Goal: Communication & Community: Answer question/provide support

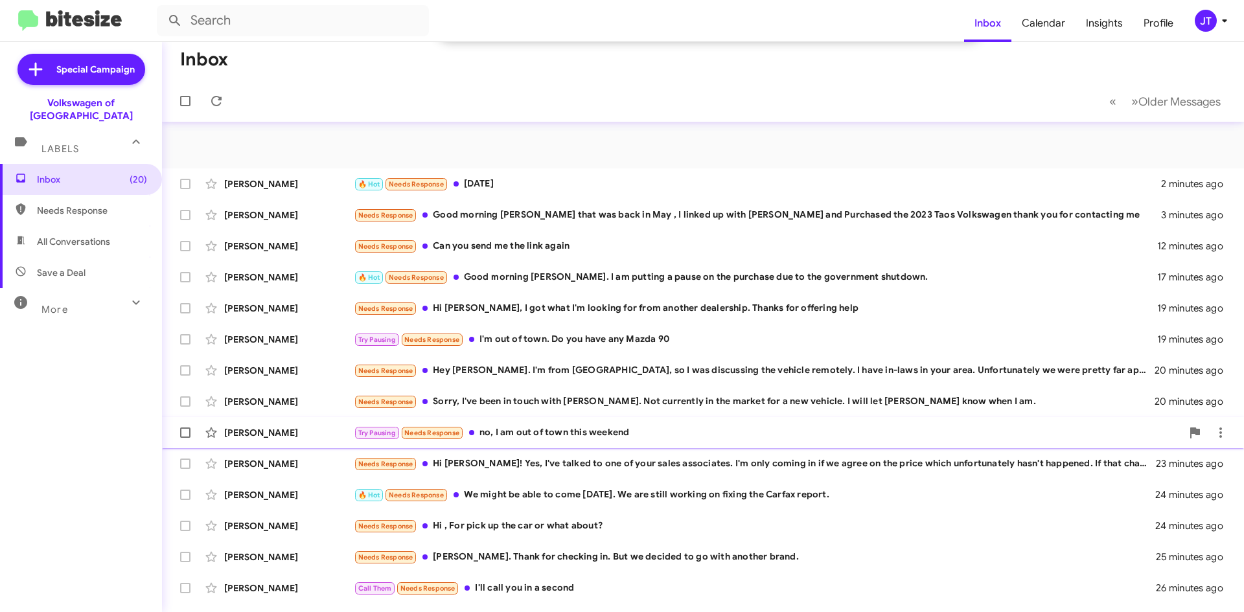
scroll to position [178, 0]
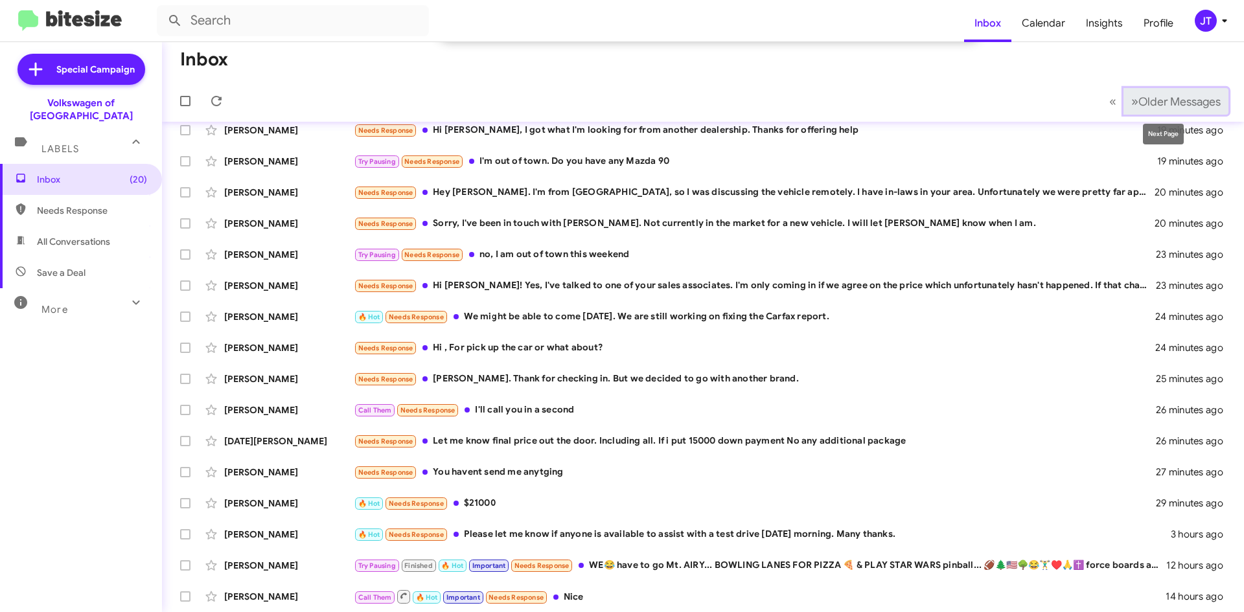
click at [1139, 97] on span "Older Messages" at bounding box center [1180, 102] width 82 height 14
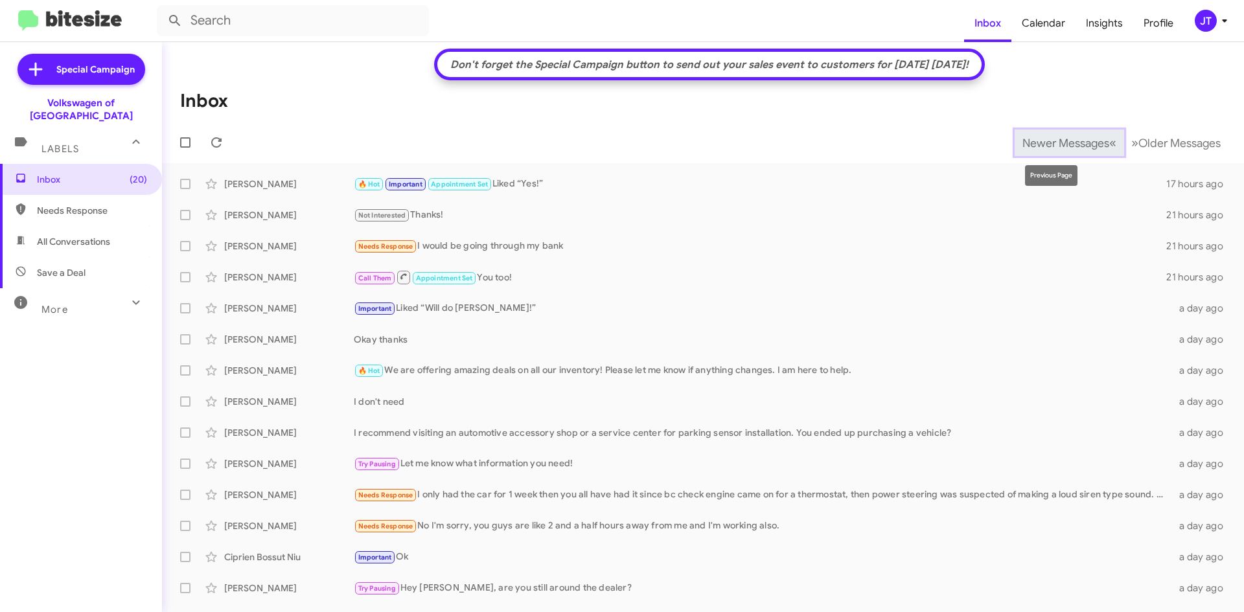
click at [1023, 146] on span "Newer Messages" at bounding box center [1066, 143] width 87 height 14
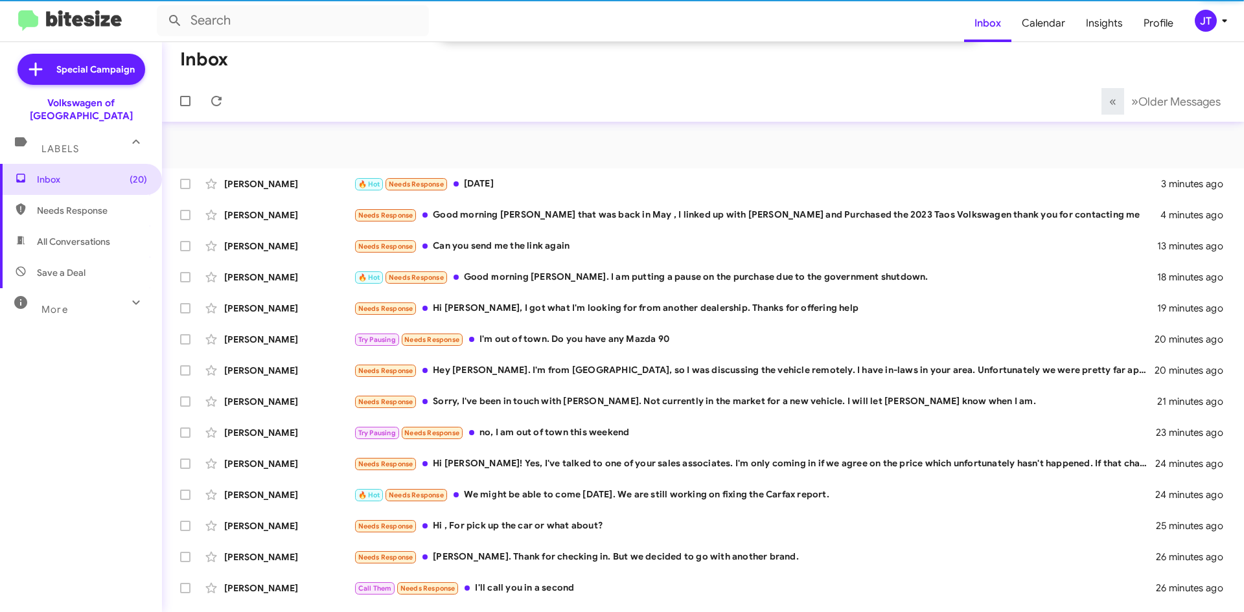
scroll to position [178, 0]
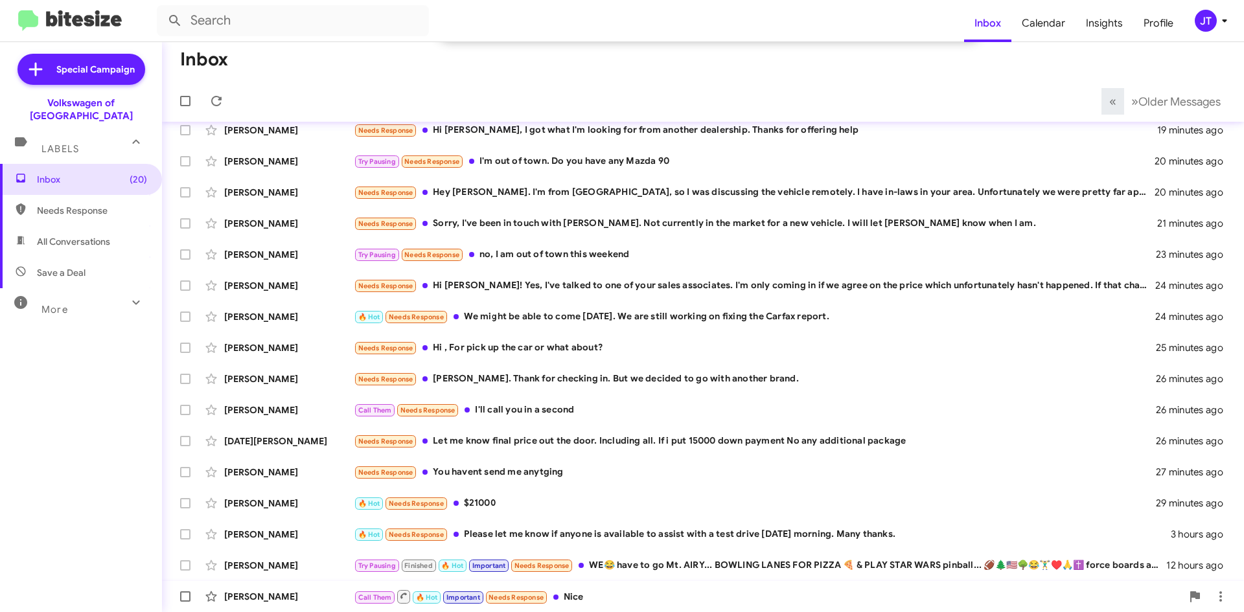
click at [600, 591] on div "Call Them 🔥 Hot Important Needs Response Nice" at bounding box center [768, 597] width 828 height 16
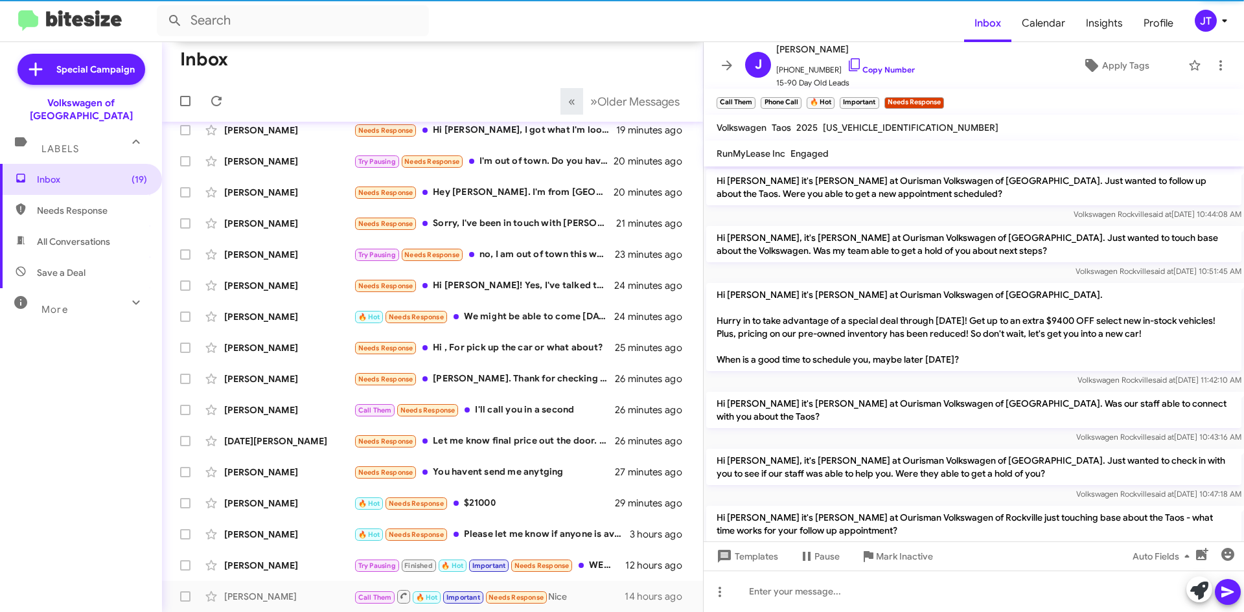
scroll to position [675, 0]
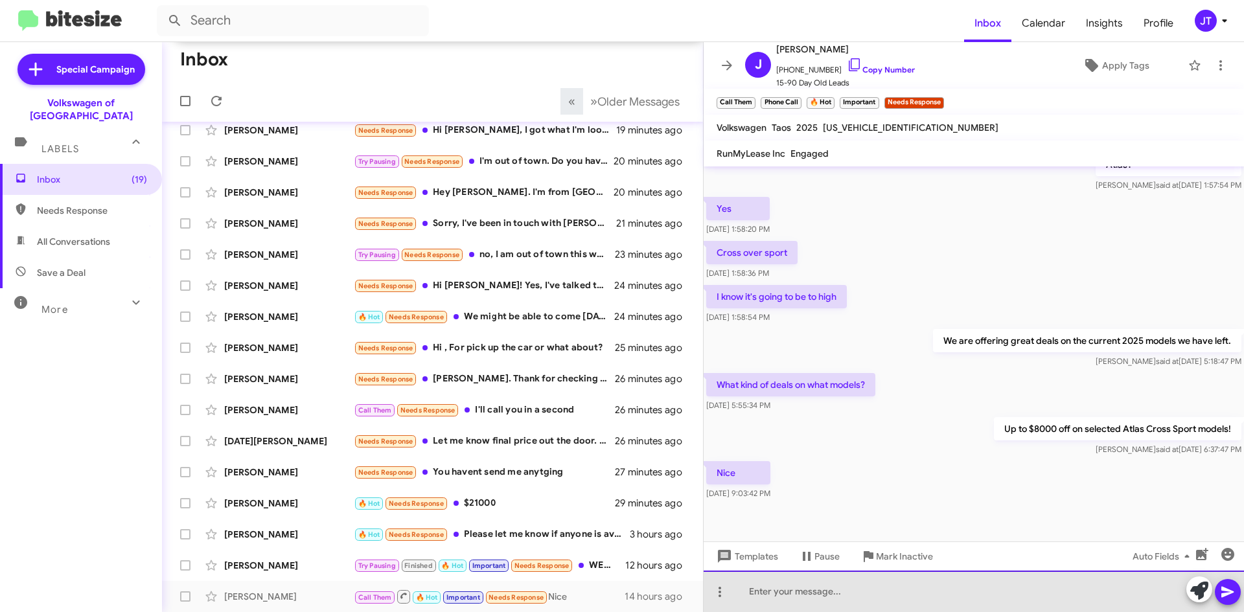
click at [796, 596] on div at bounding box center [974, 591] width 540 height 41
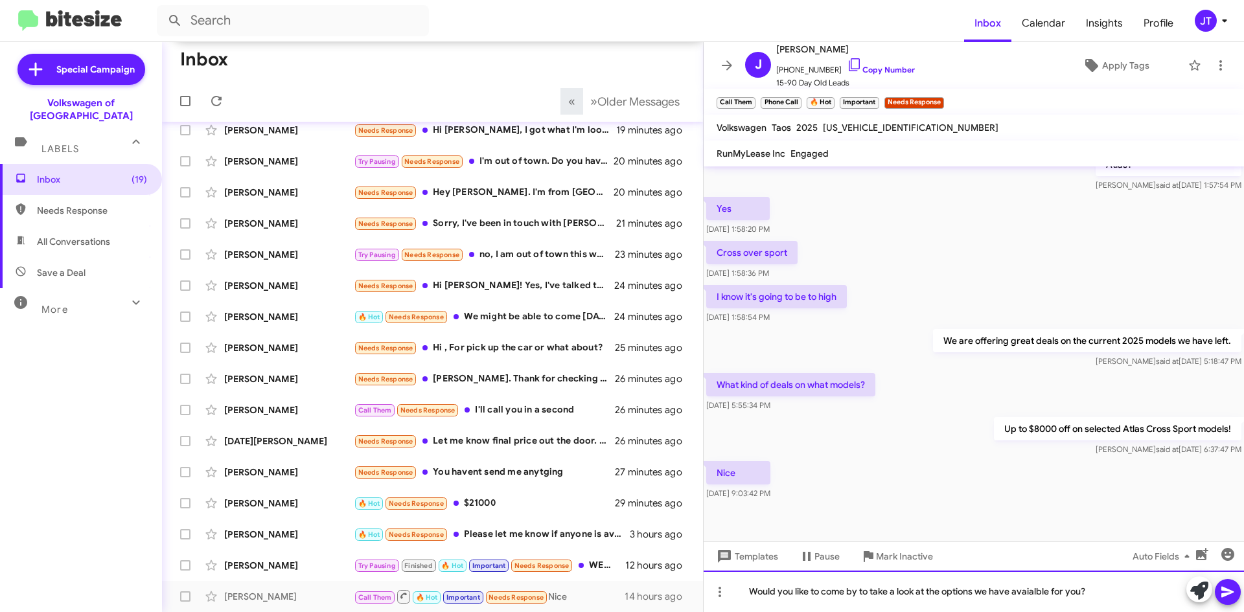
click at [1036, 591] on div "Would you like to come by to take a look at the options we have avaialble for y…" at bounding box center [974, 591] width 540 height 41
click at [1113, 584] on div "Would you like to come by to take a look at the options we have available for y…" at bounding box center [974, 591] width 540 height 41
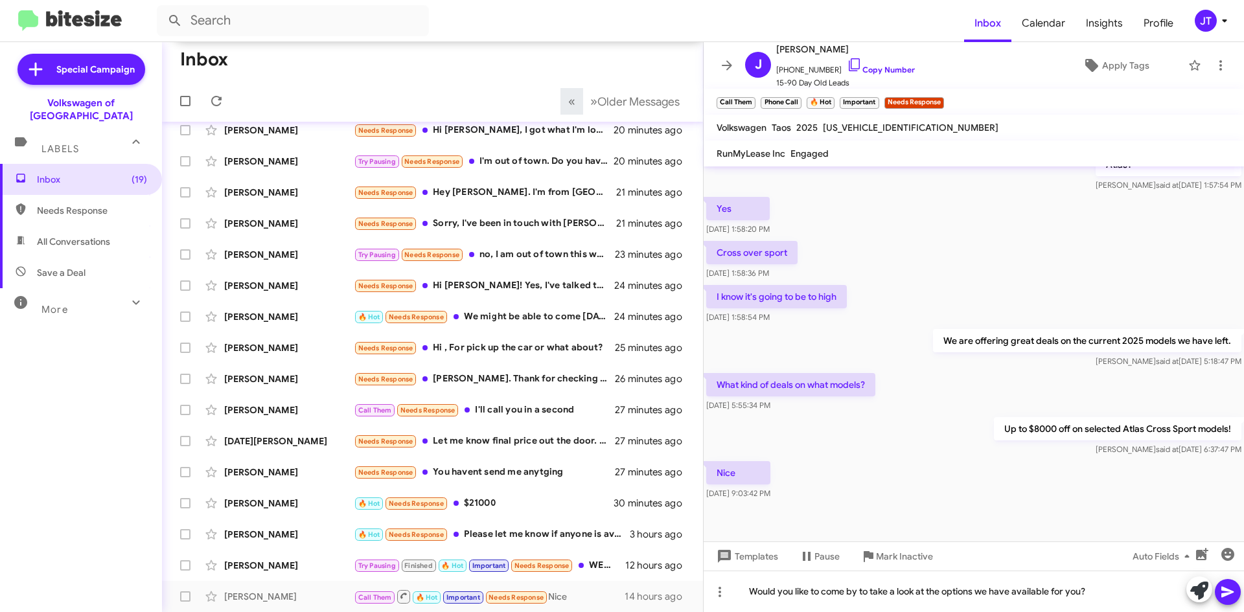
click at [1230, 594] on icon at bounding box center [1228, 592] width 12 height 11
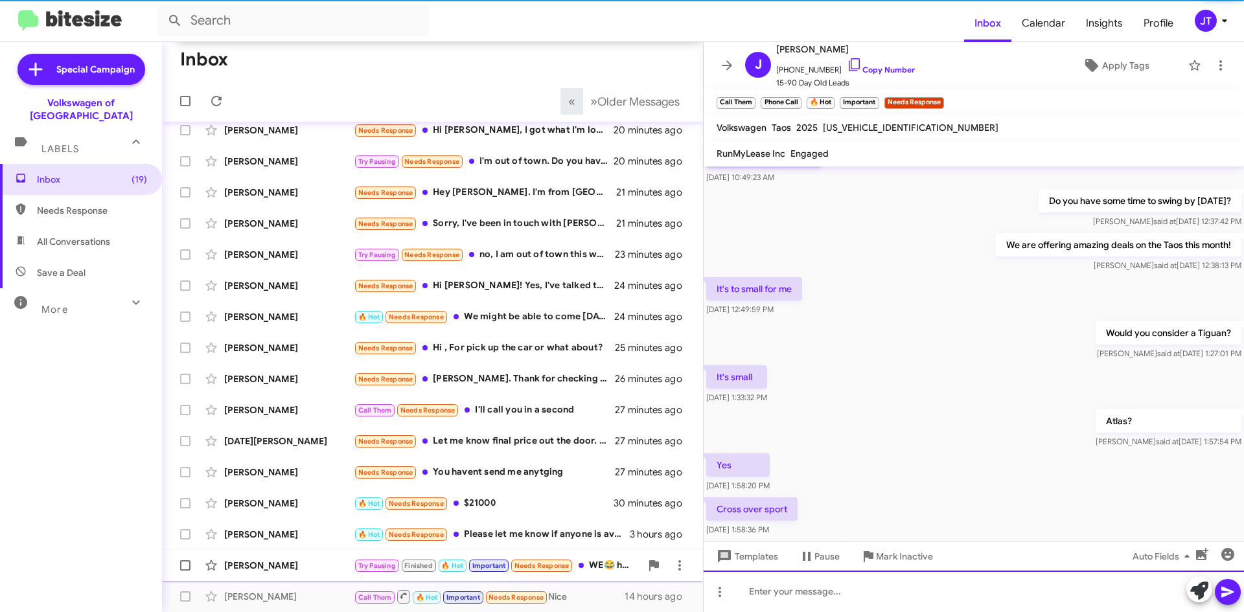
scroll to position [0, 0]
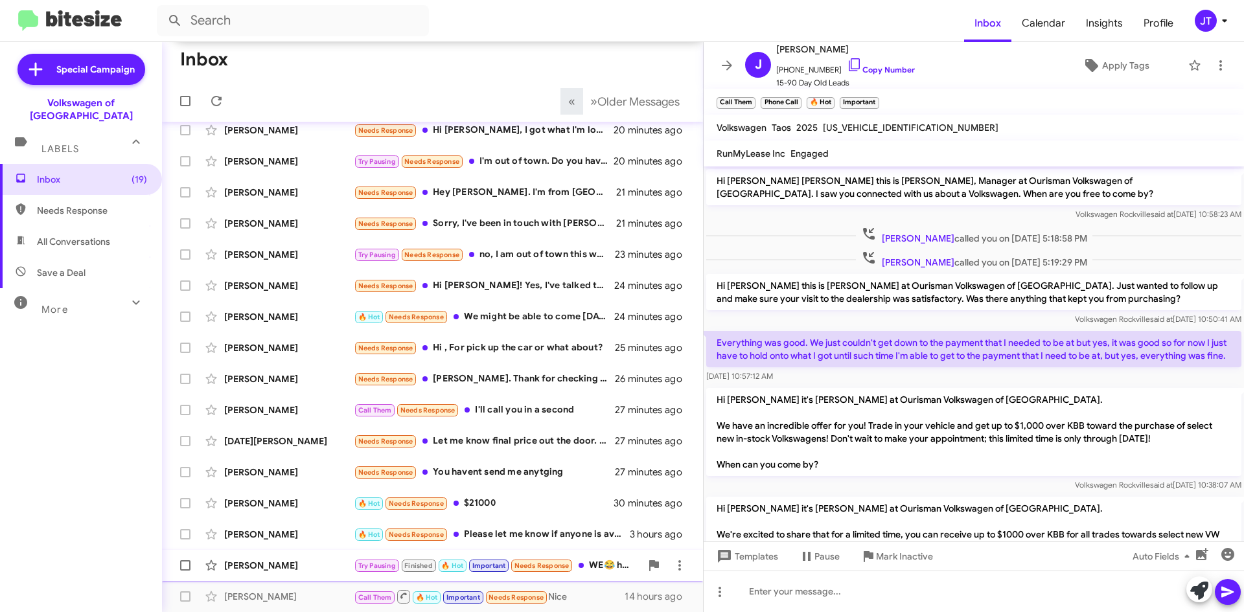
click at [294, 565] on div "[PERSON_NAME]" at bounding box center [289, 565] width 130 height 13
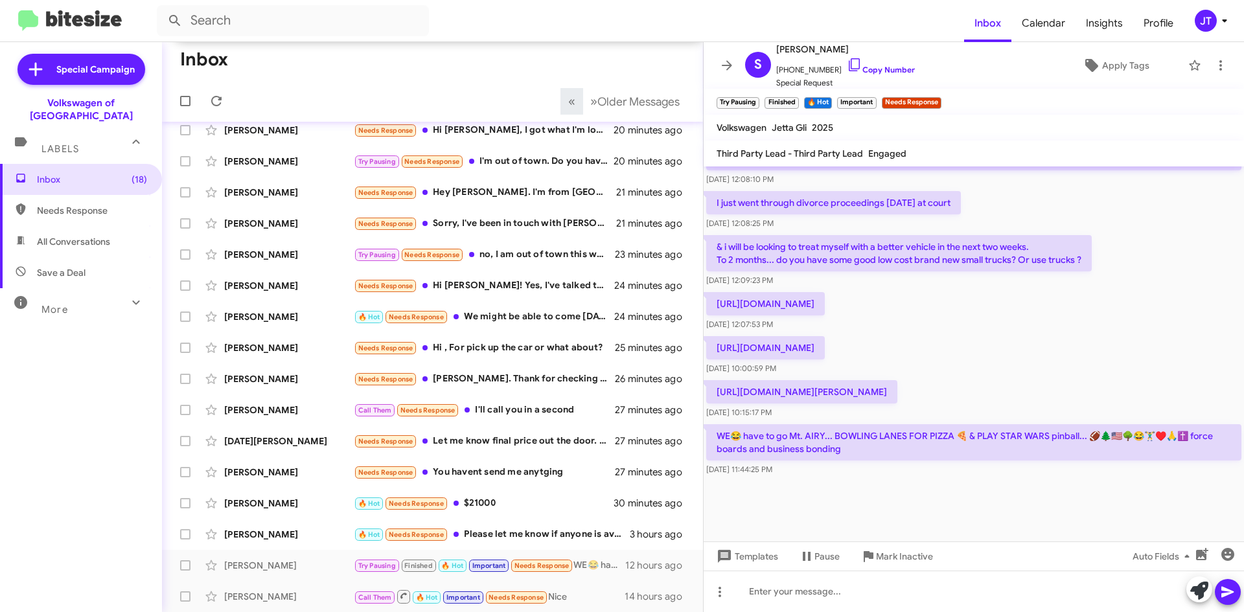
scroll to position [686, 0]
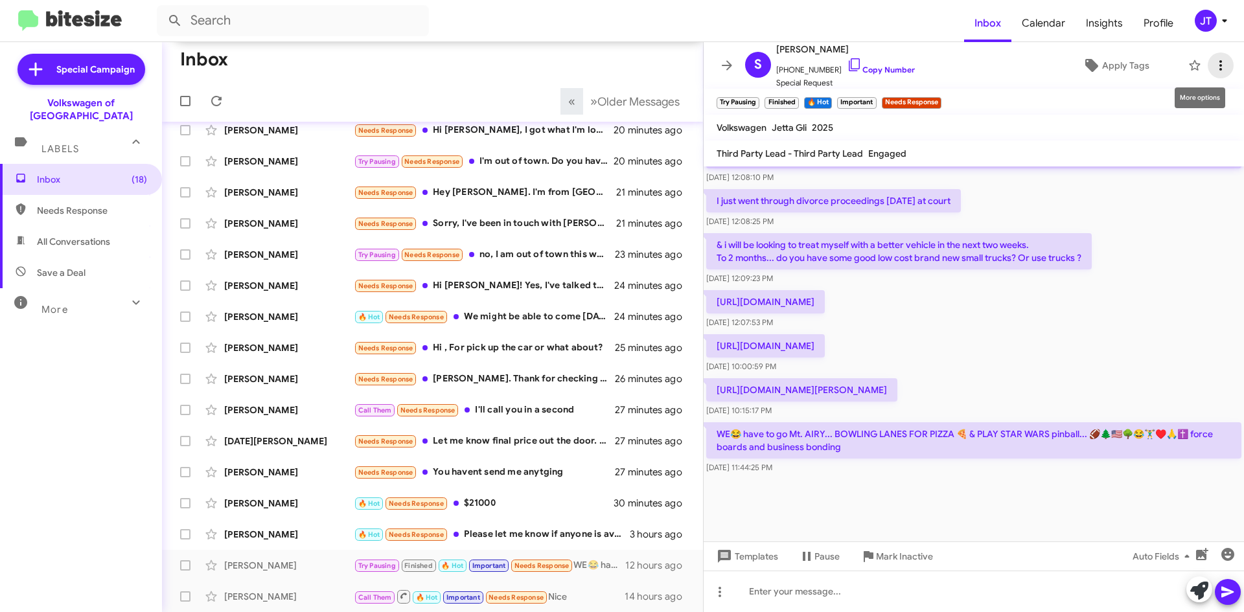
click at [1220, 63] on icon at bounding box center [1221, 65] width 3 height 10
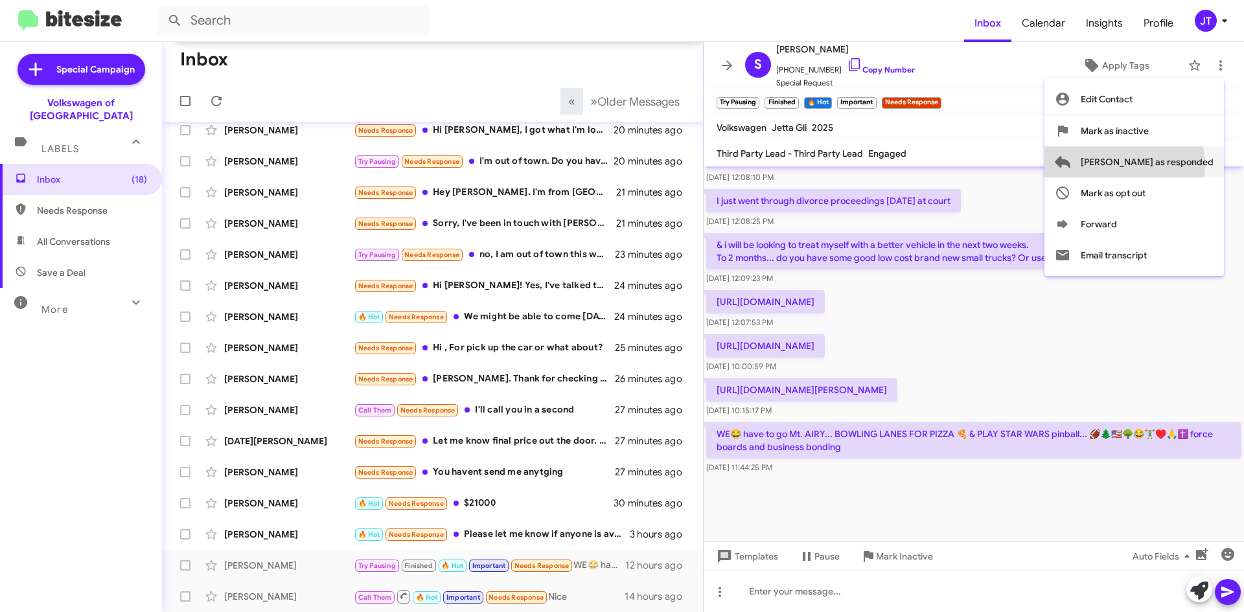
click at [1176, 165] on span "[PERSON_NAME] as responded" at bounding box center [1147, 161] width 133 height 31
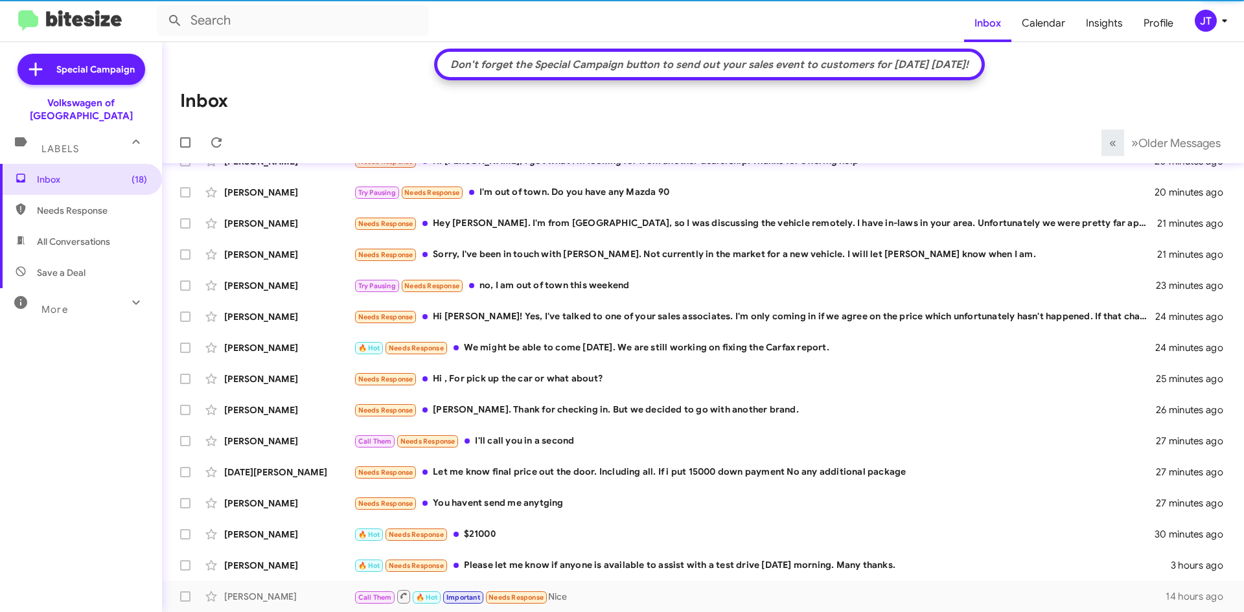
scroll to position [147, 0]
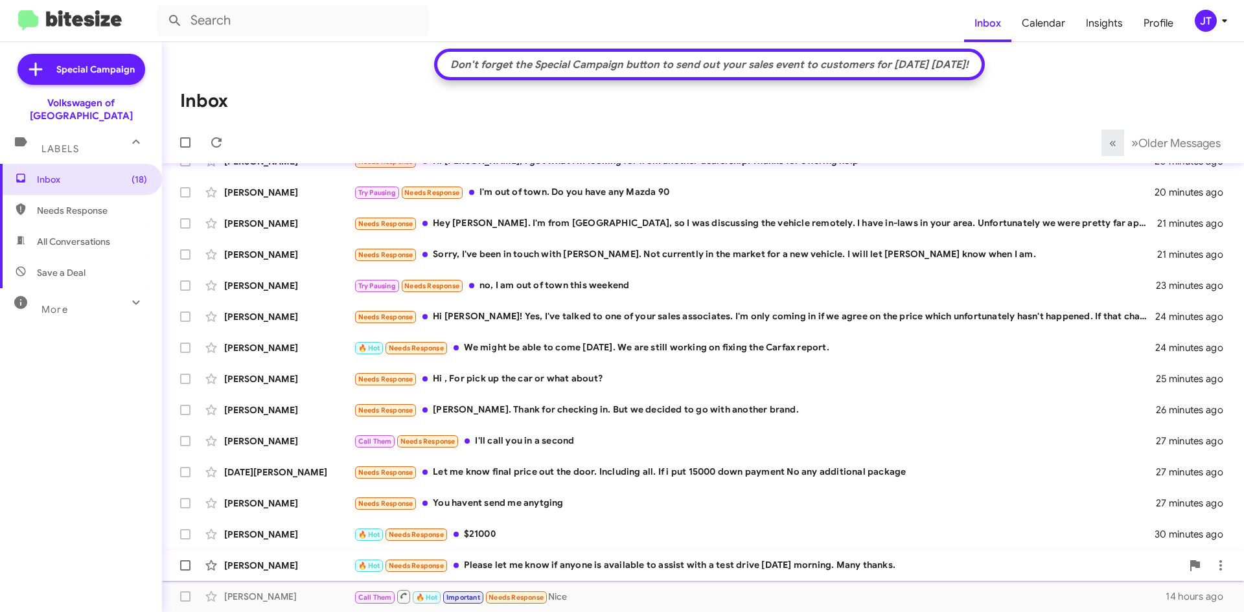
click at [575, 569] on div "🔥 Hot Needs Response Please let me know if anyone is available to assist with a…" at bounding box center [768, 566] width 828 height 15
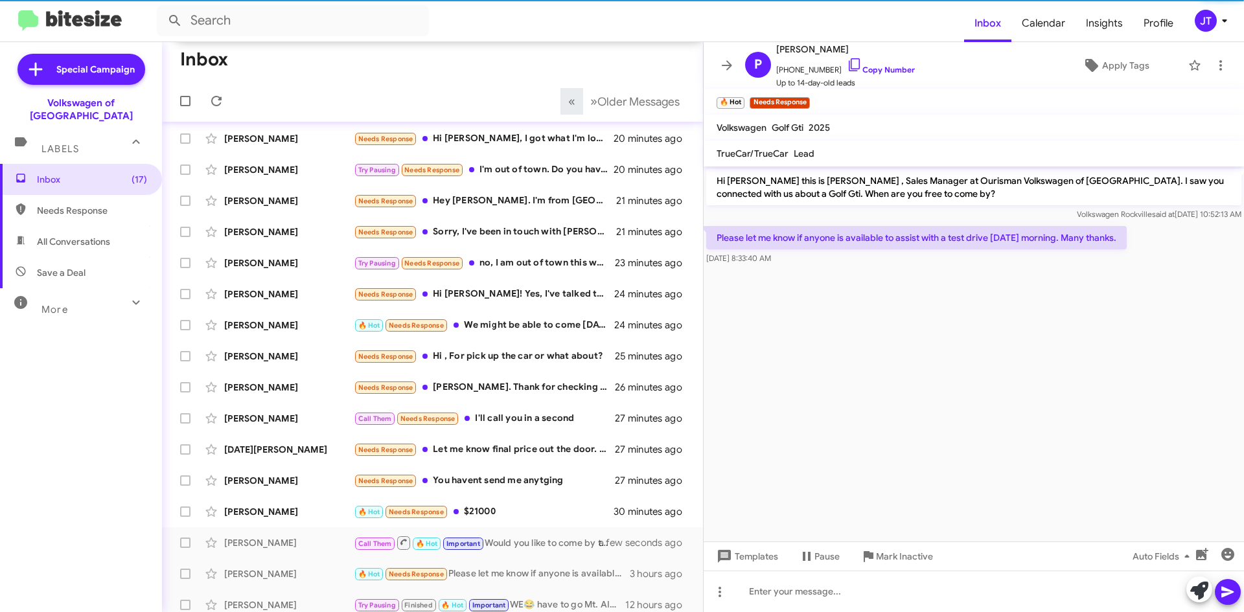
scroll to position [201, 0]
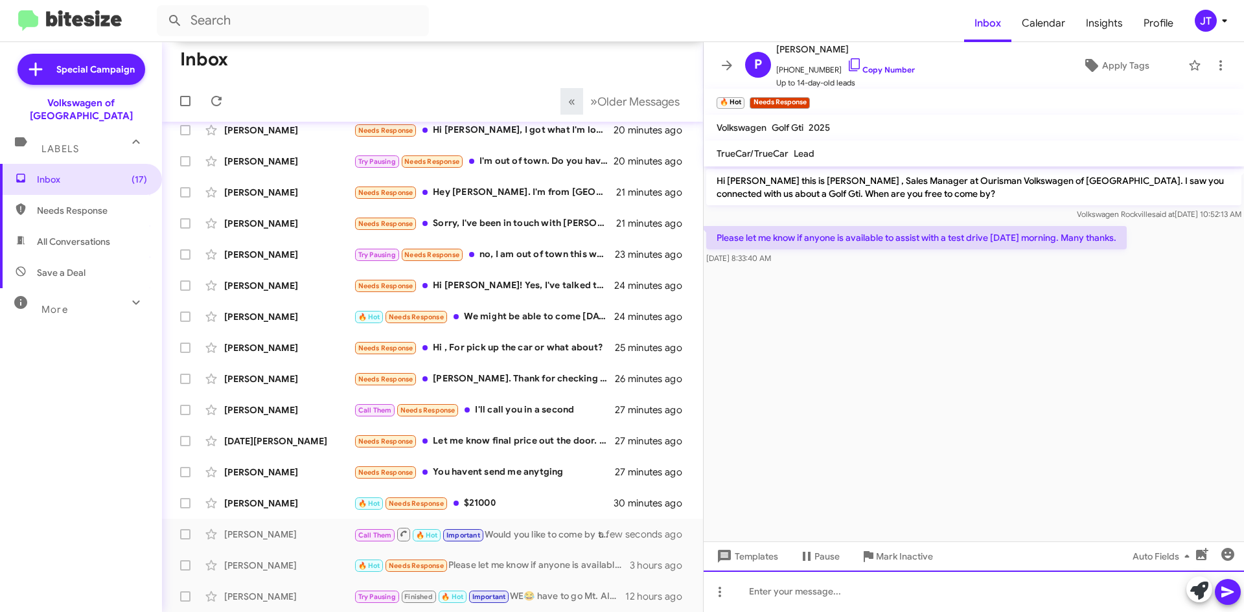
click at [813, 596] on div at bounding box center [974, 591] width 540 height 41
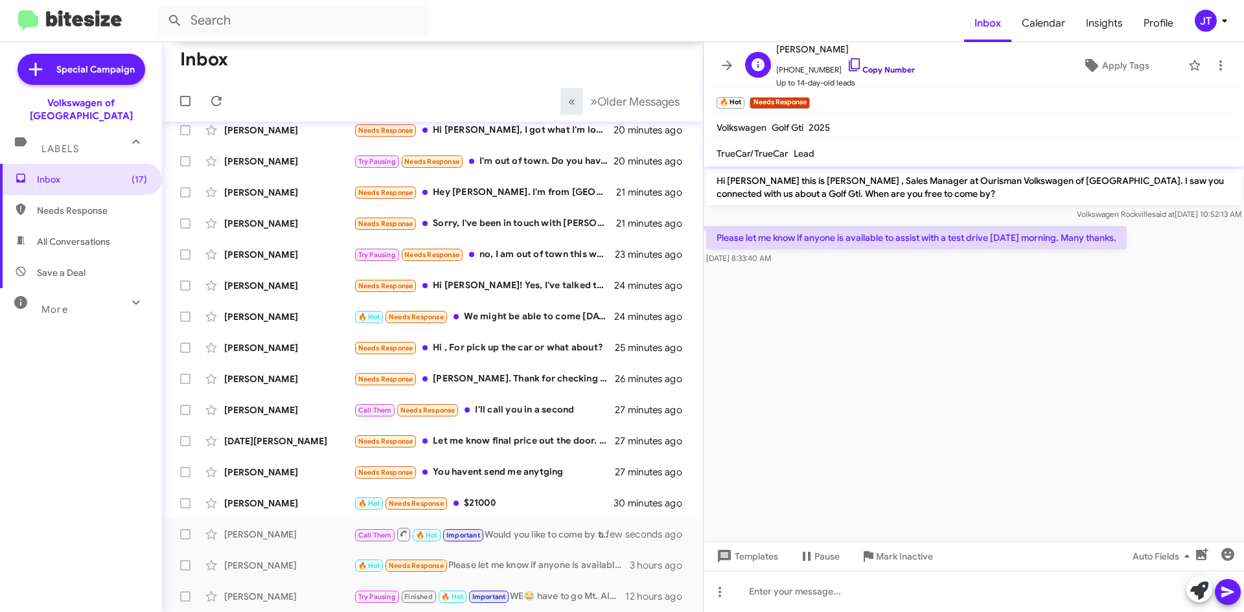
click at [863, 67] on link "Copy Number" at bounding box center [881, 70] width 68 height 10
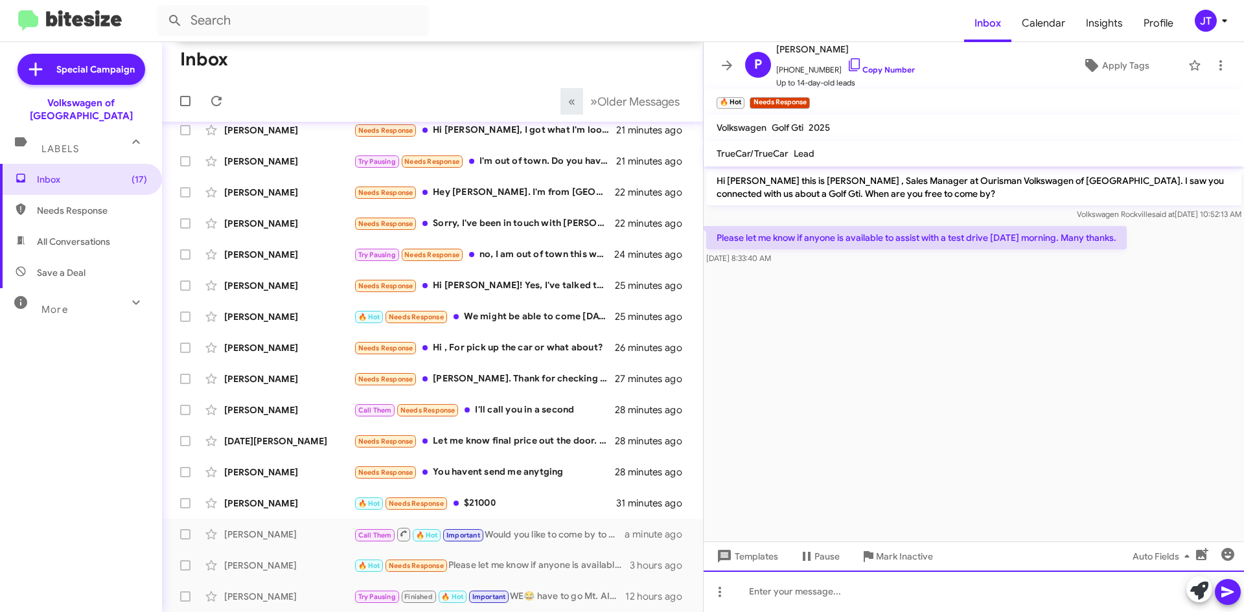
click at [812, 592] on div at bounding box center [974, 591] width 540 height 41
click at [822, 592] on div at bounding box center [974, 591] width 540 height 41
click at [975, 591] on div "Yes of course! Please ask for [PERSON_NAME] upon arrival!" at bounding box center [974, 591] width 540 height 41
